Goal: Transaction & Acquisition: Purchase product/service

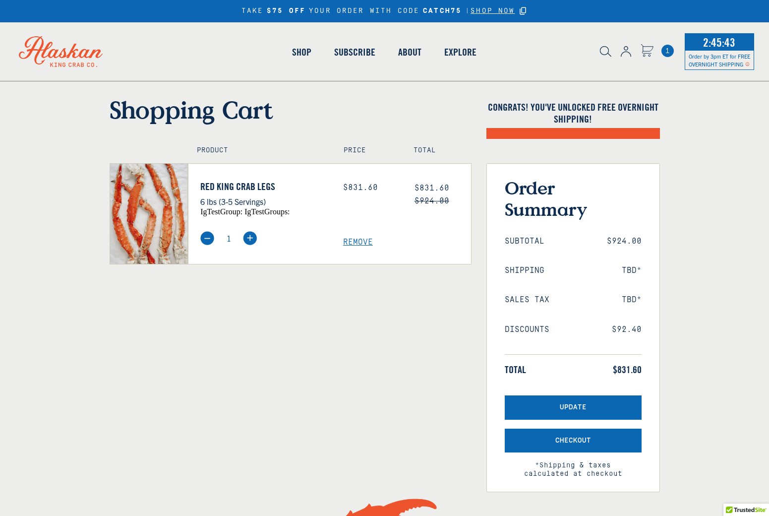
select select "40826594656335"
select select "40826736836687"
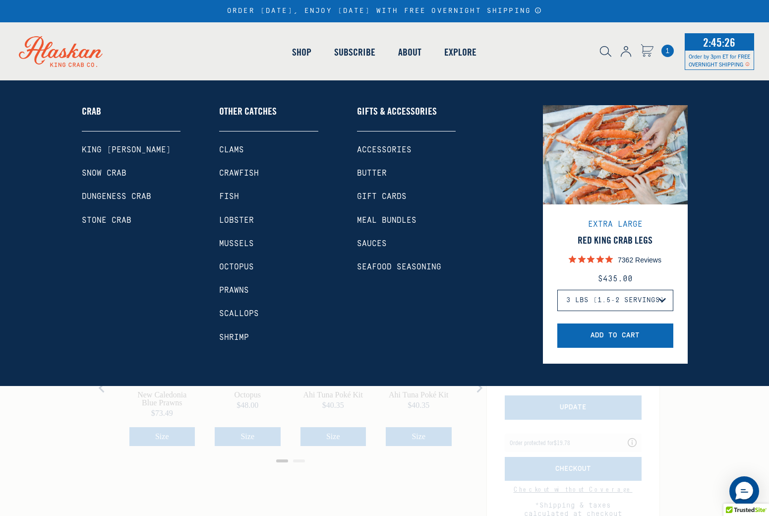
click at [293, 46] on link "Shop" at bounding box center [302, 52] width 42 height 57
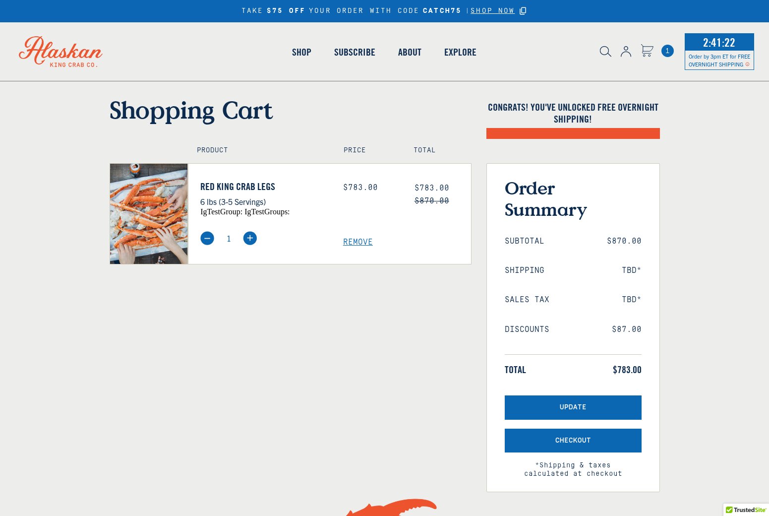
select select "40826594656335"
select select "40826736836687"
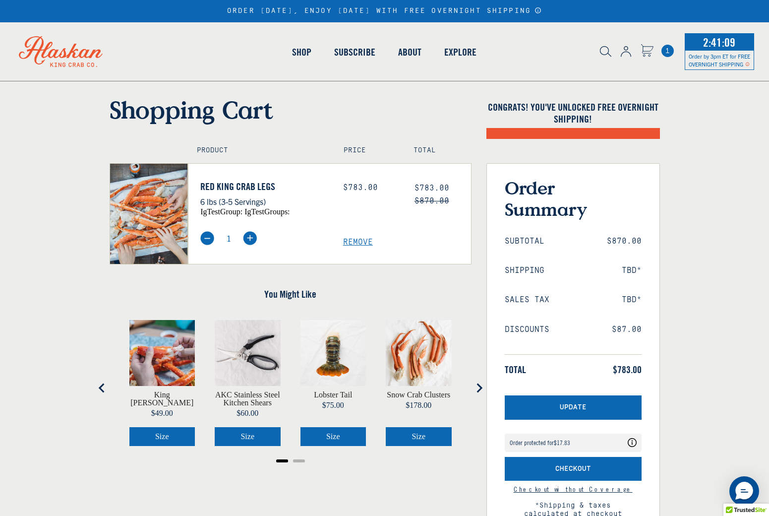
click at [582, 428] on div "Order protected for $17.83 Your order is protected for $17.83 See what's includ…" at bounding box center [573, 442] width 137 height 28
